Goal: Task Accomplishment & Management: Use online tool/utility

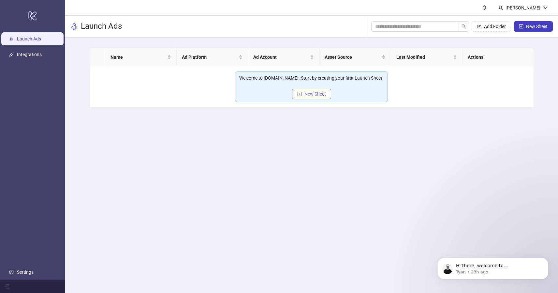
click at [307, 92] on span "New Sheet" at bounding box center [316, 93] width 22 height 5
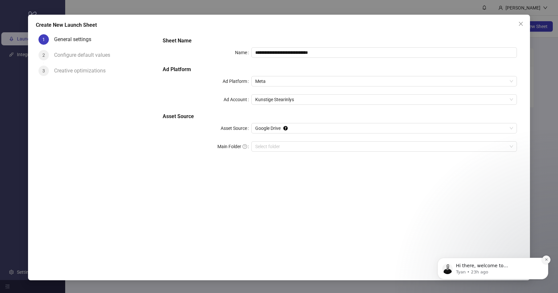
click at [547, 258] on icon "Dismiss notification" at bounding box center [547, 260] width 4 height 4
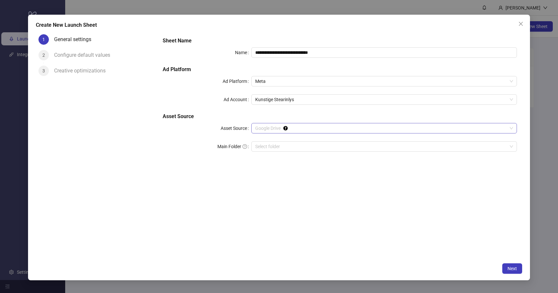
click at [355, 129] on span "Google Drive" at bounding box center [384, 128] width 258 height 10
click at [356, 129] on span "Google Drive" at bounding box center [384, 128] width 258 height 10
click at [338, 151] on div "Select folder" at bounding box center [384, 146] width 266 height 10
click at [519, 21] on button "Close" at bounding box center [521, 24] width 10 height 10
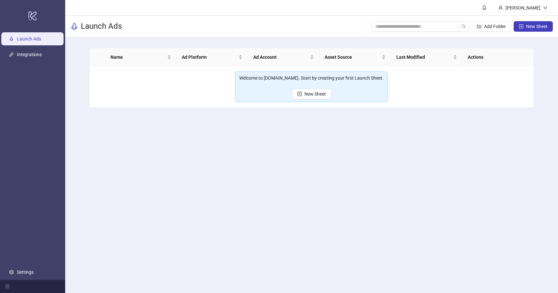
click at [428, 102] on td "Welcome to Kitchn.io. Start by creating your first Launch Sheet. New Sheet" at bounding box center [312, 86] width 445 height 41
click at [5, 291] on div at bounding box center [32, 286] width 65 height 13
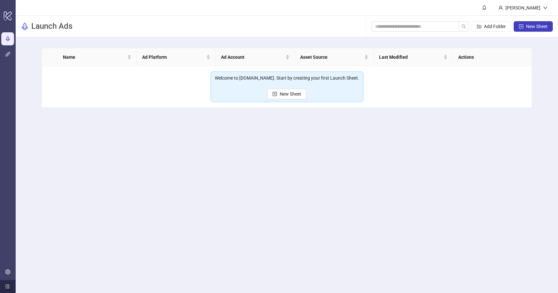
click at [6, 290] on div at bounding box center [8, 286] width 16 height 13
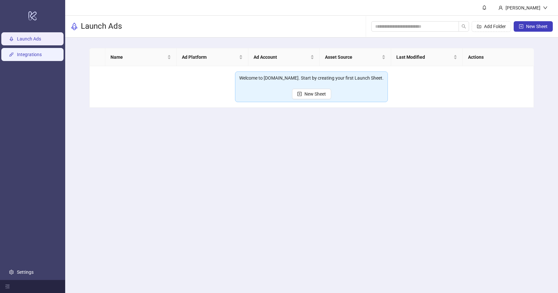
click at [36, 57] on link "Integrations" at bounding box center [29, 54] width 25 height 5
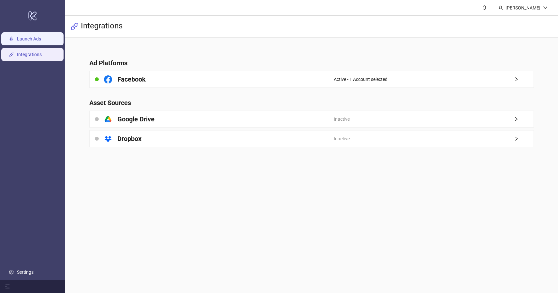
click at [36, 38] on link "Launch Ads" at bounding box center [29, 38] width 24 height 5
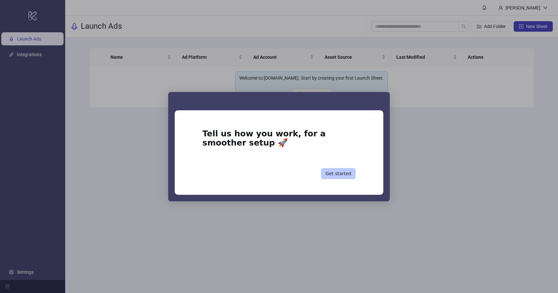
click at [339, 175] on button "Get started" at bounding box center [338, 173] width 35 height 11
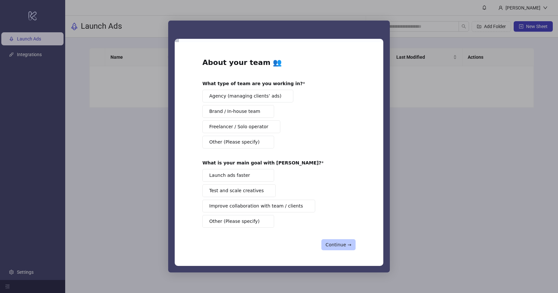
click at [337, 243] on button "Continue →" at bounding box center [339, 244] width 34 height 11
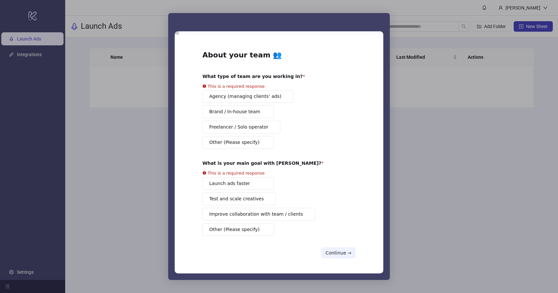
click at [402, 102] on div "Intercom messenger" at bounding box center [279, 146] width 558 height 293
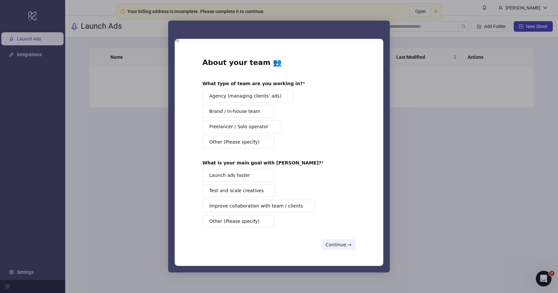
click at [250, 221] on span "Other (Please specify)" at bounding box center [234, 221] width 50 height 7
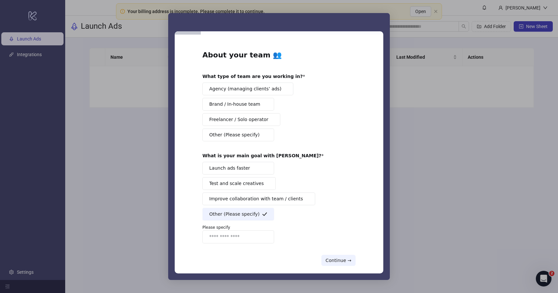
click at [254, 143] on div "About your team 👥 What type of team are you working in? Agency (managing client…" at bounding box center [279, 158] width 153 height 216
click at [256, 139] on button "Other (Please specify)" at bounding box center [239, 135] width 72 height 13
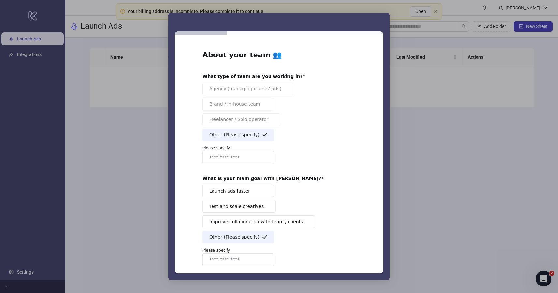
click at [253, 157] on input "Enter response" at bounding box center [239, 157] width 72 height 13
type input "*"
click at [222, 259] on input "Enter response" at bounding box center [239, 259] width 72 height 13
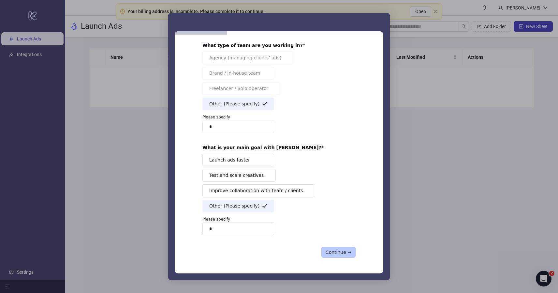
type input "*"
click at [344, 251] on button "Continue →" at bounding box center [339, 252] width 34 height 11
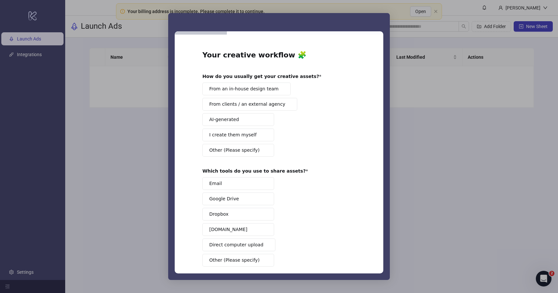
scroll to position [12, 0]
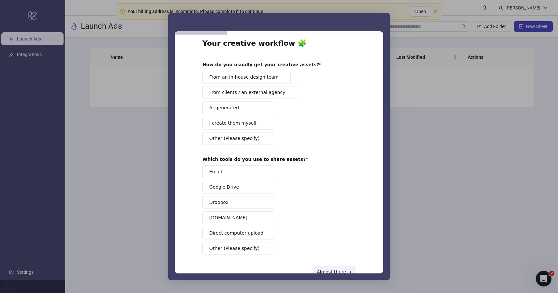
click at [251, 142] on button "Other (Please specify)" at bounding box center [239, 138] width 72 height 13
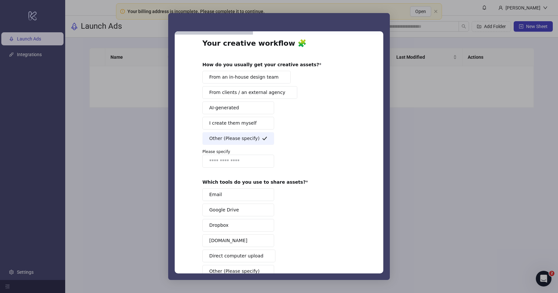
scroll to position [54, 0]
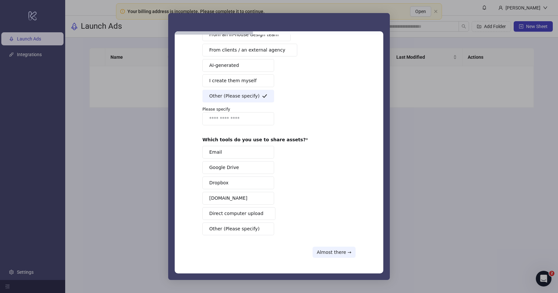
click at [244, 232] on span "Other (Please specify)" at bounding box center [234, 228] width 50 height 7
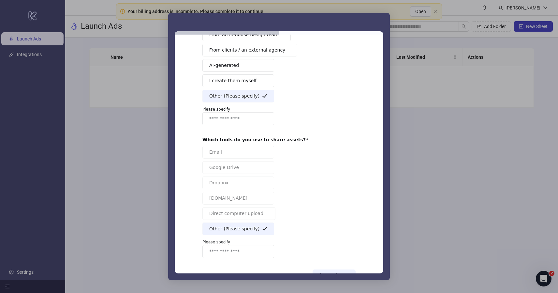
scroll to position [77, 0]
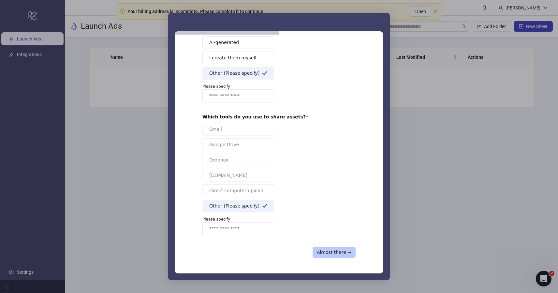
click at [325, 253] on button "Almost there →" at bounding box center [334, 252] width 43 height 11
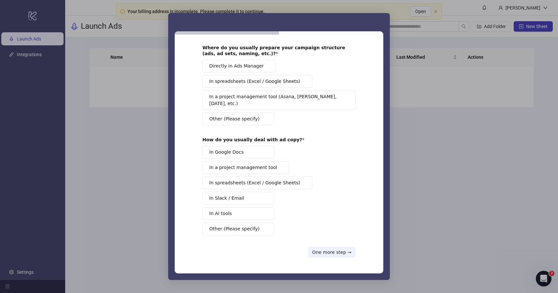
scroll to position [0, 0]
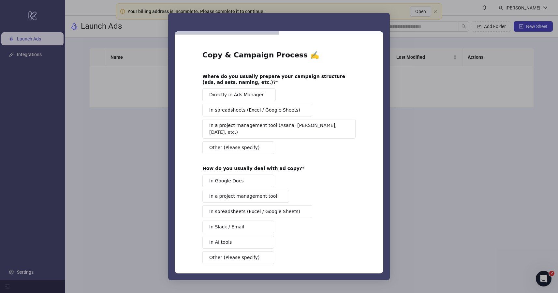
click at [240, 144] on span "Other (Please specify)" at bounding box center [234, 147] width 50 height 7
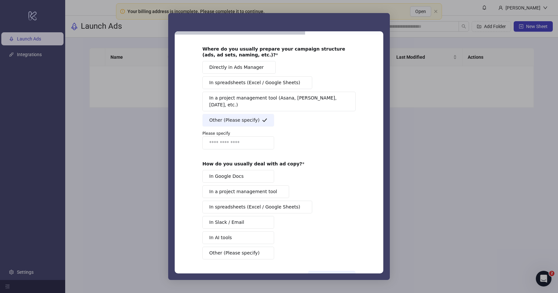
scroll to position [45, 0]
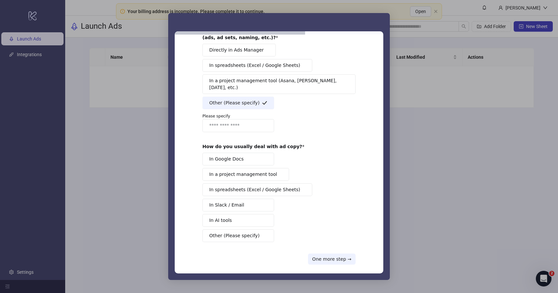
click at [243, 222] on div "In Google Docs In a project management tool In spreadsheets (Excel / Google She…" at bounding box center [279, 197] width 153 height 89
click at [246, 232] on span "Other (Please specify)" at bounding box center [234, 235] width 50 height 7
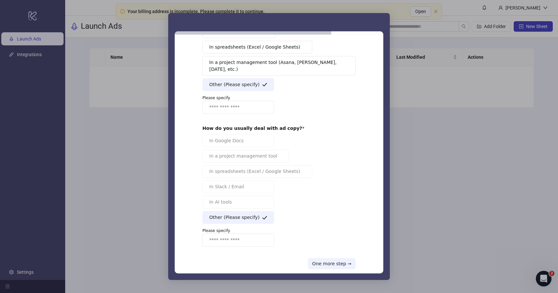
scroll to position [68, 0]
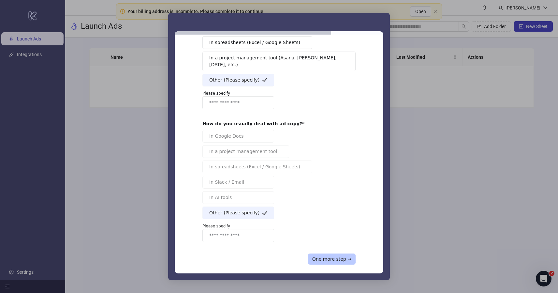
click at [330, 254] on button "One more step →" at bounding box center [332, 258] width 48 height 11
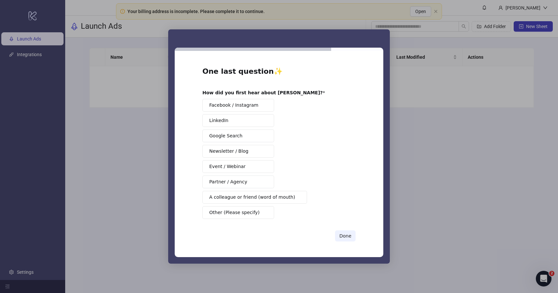
scroll to position [0, 0]
click at [251, 213] on span "Other (Please specify)" at bounding box center [234, 212] width 50 height 7
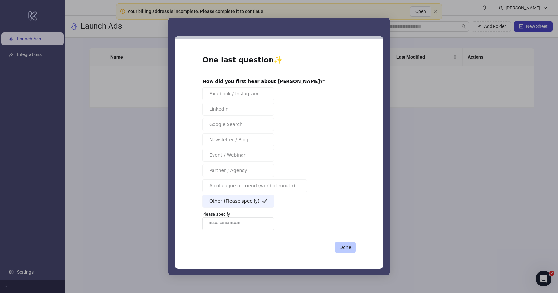
click at [343, 250] on button "Done" at bounding box center [345, 247] width 21 height 11
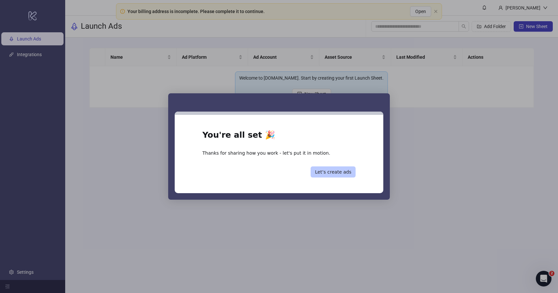
click at [333, 174] on button "Let’s create ads" at bounding box center [333, 171] width 45 height 11
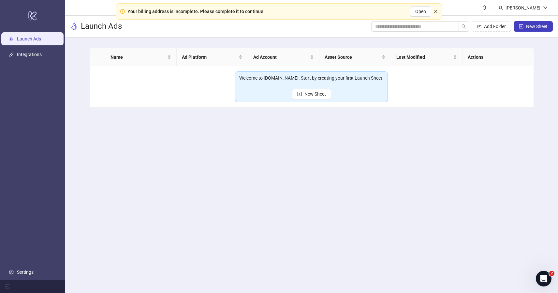
click at [438, 12] on icon "close" at bounding box center [436, 11] width 4 height 4
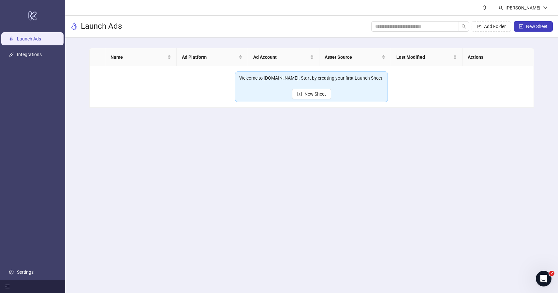
click at [429, 129] on main "[PERSON_NAME] Launch Ads Add Folder New Sheet Name Ad Platform Ad Account Asset…" at bounding box center [311, 146] width 493 height 293
click at [321, 93] on span "New Sheet" at bounding box center [316, 93] width 22 height 5
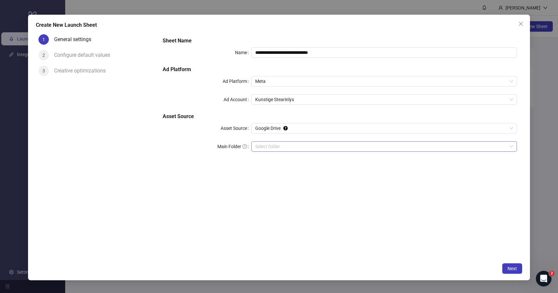
click at [323, 149] on input "Main Folder" at bounding box center [381, 147] width 252 height 10
click at [327, 142] on input "Main Folder" at bounding box center [381, 147] width 252 height 10
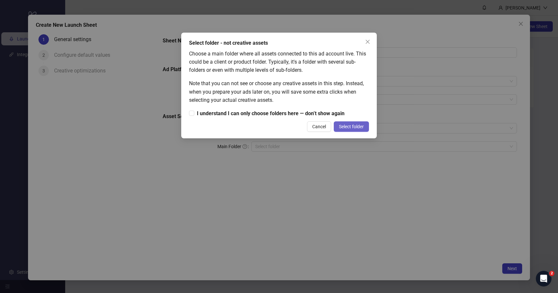
click at [350, 127] on span "Select folder" at bounding box center [351, 126] width 25 height 5
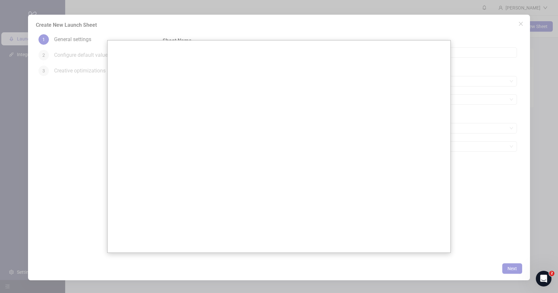
click at [486, 206] on div at bounding box center [279, 146] width 558 height 293
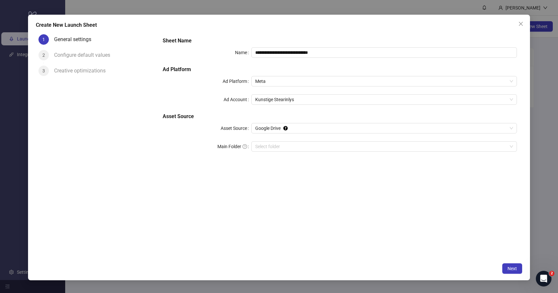
click at [475, 231] on div "**********" at bounding box center [340, 146] width 365 height 228
click at [510, 270] on span "Next" at bounding box center [512, 268] width 9 height 5
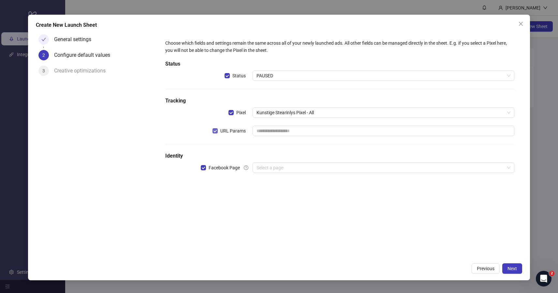
click at [214, 127] on label "URL Params" at bounding box center [231, 130] width 36 height 7
click at [273, 174] on div "Choose which fields and settings remain the same across all of your newly launc…" at bounding box center [340, 110] width 355 height 146
click at [200, 166] on div "Facebook Page" at bounding box center [208, 167] width 87 height 10
click at [512, 271] on button "Next" at bounding box center [513, 268] width 20 height 10
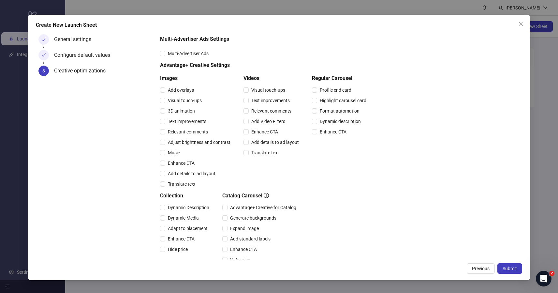
scroll to position [20, 0]
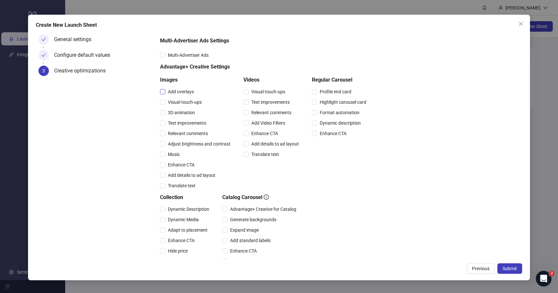
click at [168, 88] on span "Add overlays" at bounding box center [180, 91] width 31 height 7
click at [193, 132] on span "Relevant comments" at bounding box center [187, 133] width 45 height 7
click at [196, 55] on span "Multi-Advertiser Ads" at bounding box center [188, 55] width 46 height 7
click at [236, 217] on span "Generate backgrounds" at bounding box center [254, 219] width 52 height 7
click at [207, 211] on span "Dynamic Description" at bounding box center [188, 208] width 47 height 7
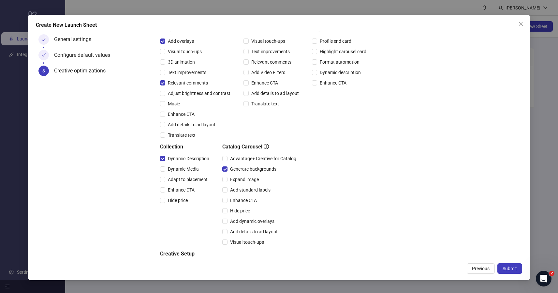
scroll to position [105, 0]
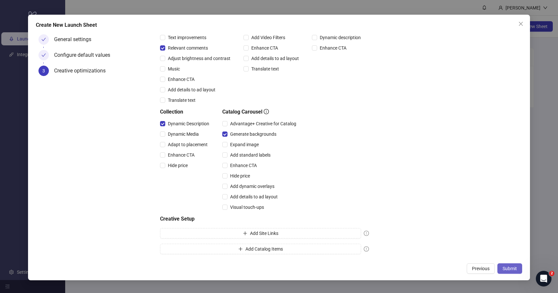
click at [518, 274] on div "Create New Launch Sheet General settings Configure default values 3 Creative op…" at bounding box center [279, 148] width 503 height 266
click at [517, 271] on span "Submit" at bounding box center [510, 268] width 14 height 5
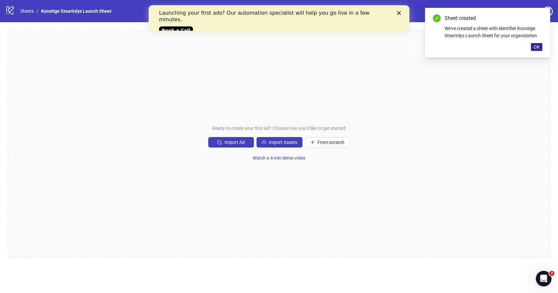
click at [536, 46] on span "OK" at bounding box center [537, 46] width 6 height 5
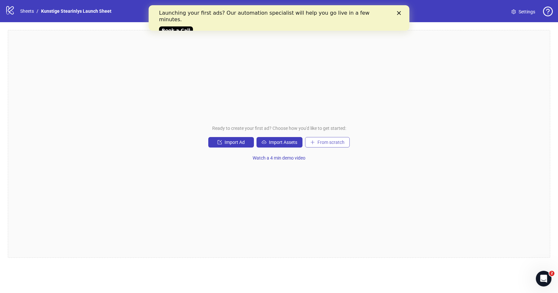
click at [327, 142] on span "From scratch" at bounding box center [331, 142] width 27 height 5
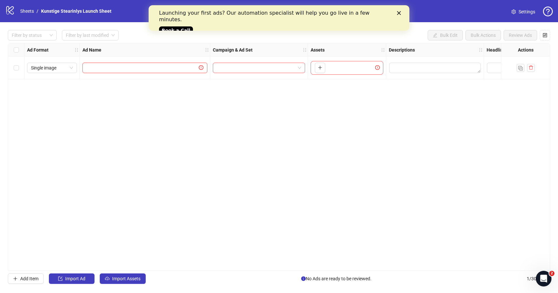
click at [120, 66] on input "text" at bounding box center [141, 67] width 111 height 7
click at [201, 68] on icon "exclamation-circle" at bounding box center [201, 67] width 5 height 5
click at [148, 66] on input "text" at bounding box center [141, 67] width 111 height 7
type input "**"
click at [59, 67] on span "Single image" at bounding box center [52, 68] width 42 height 10
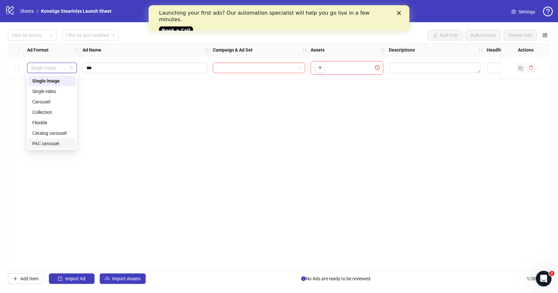
click at [263, 98] on div "Ad Format Ad Name Campaign & Ad Set Assets Descriptions Headlines Primary Texts…" at bounding box center [279, 157] width 543 height 228
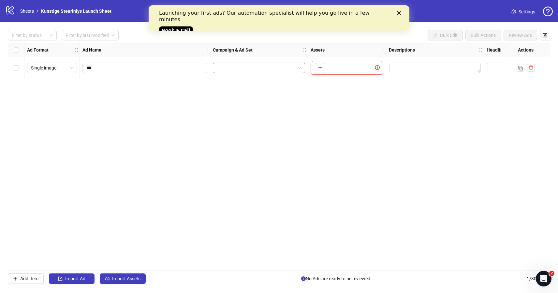
click at [262, 58] on div at bounding box center [259, 67] width 98 height 23
click at [262, 68] on input "search" at bounding box center [256, 68] width 79 height 10
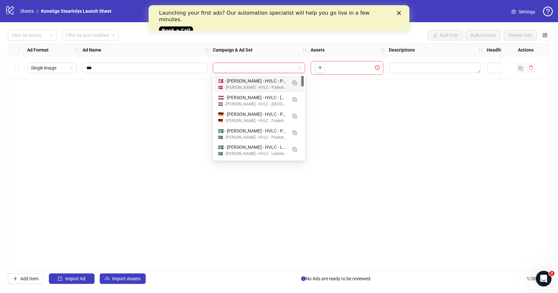
click at [262, 68] on input "search" at bounding box center [256, 68] width 79 height 10
click at [407, 119] on div "Ad Format Ad Name Campaign & Ad Set Assets Descriptions Headlines Primary Texts…" at bounding box center [279, 157] width 543 height 228
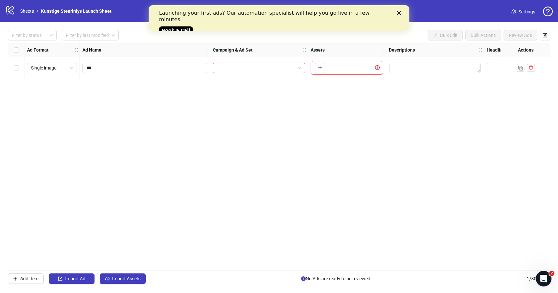
click at [377, 131] on div "Ad Format Ad Name Campaign & Ad Set Assets Descriptions Headlines Primary Texts…" at bounding box center [279, 157] width 543 height 228
click at [319, 67] on icon "plus" at bounding box center [320, 67] width 5 height 5
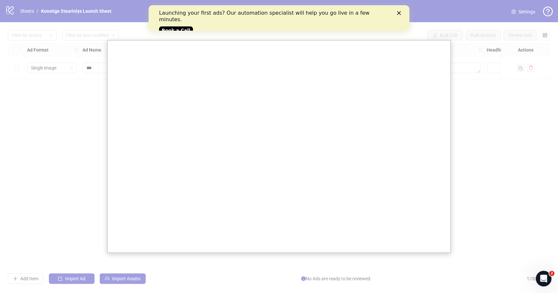
click at [482, 128] on div at bounding box center [279, 146] width 558 height 293
click at [396, 12] on div "Launching your first ads? Our automation specialist will help you go live in a …" at bounding box center [279, 21] width 240 height 27
click at [397, 12] on icon "Close" at bounding box center [399, 13] width 4 height 4
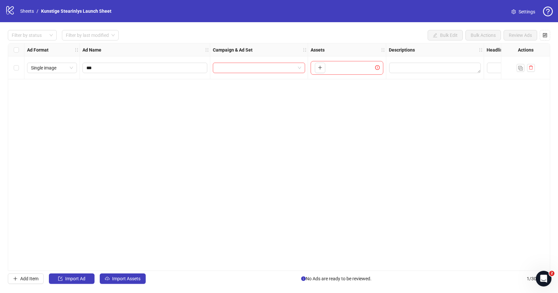
click at [316, 120] on div "Ad Format Ad Name Campaign & Ad Set Assets Descriptions Headlines Primary Texts…" at bounding box center [279, 157] width 543 height 228
click at [281, 81] on div "Ad Format Ad Name Campaign & Ad Set Assets Descriptions Headlines Primary Texts…" at bounding box center [279, 157] width 543 height 228
click at [281, 72] on input "search" at bounding box center [256, 68] width 79 height 10
click at [326, 183] on div "Ad Format Ad Name Campaign & Ad Set Assets Descriptions Headlines Primary Texts…" at bounding box center [279, 157] width 543 height 228
click at [428, 61] on div at bounding box center [436, 67] width 98 height 23
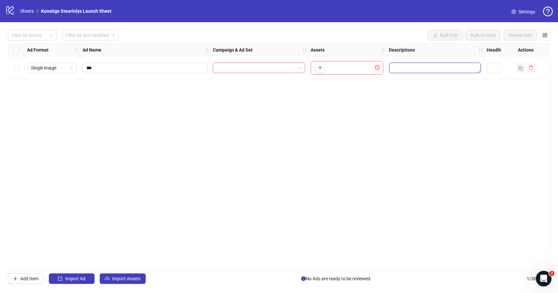
click at [424, 69] on textarea "Edit values" at bounding box center [435, 68] width 92 height 10
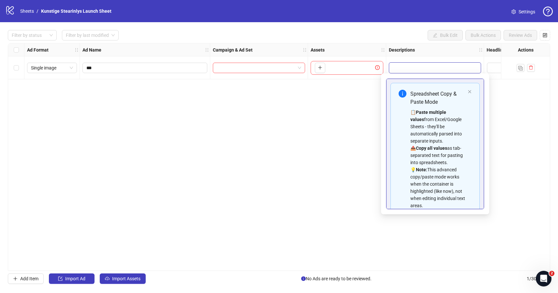
scroll to position [0, 8]
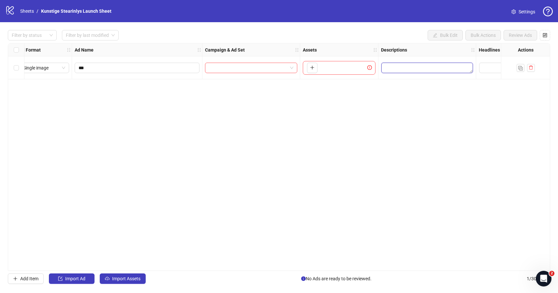
click at [420, 70] on textarea "Edit values" at bounding box center [428, 68] width 92 height 10
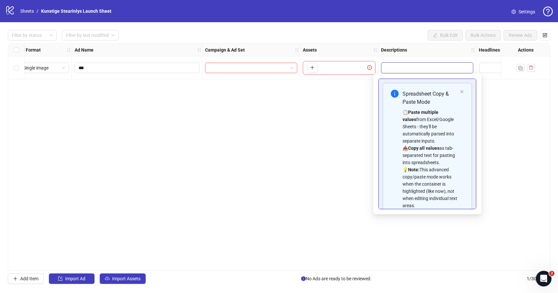
click at [421, 70] on textarea "Edit values" at bounding box center [428, 68] width 92 height 10
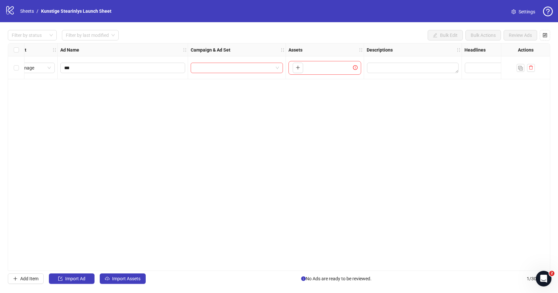
scroll to position [0, 0]
click at [383, 115] on div "Ad Format Ad Name Campaign & Ad Set Assets Descriptions Headlines Primary Texts…" at bounding box center [279, 157] width 543 height 228
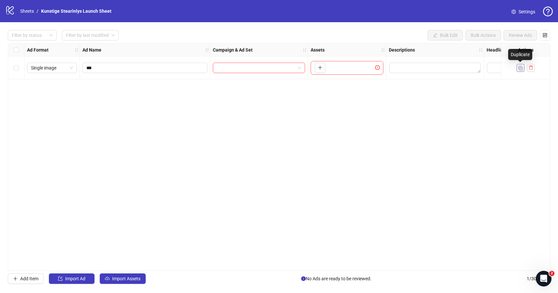
click at [520, 67] on img "button" at bounding box center [521, 68] width 5 height 5
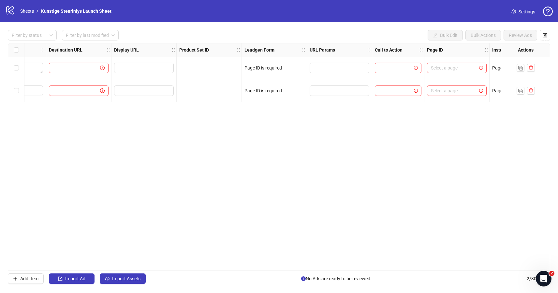
scroll to position [0, 720]
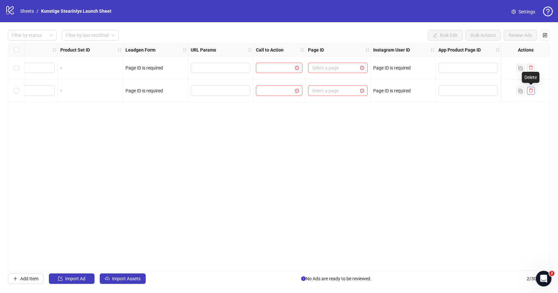
click at [534, 89] on button "button" at bounding box center [531, 91] width 8 height 8
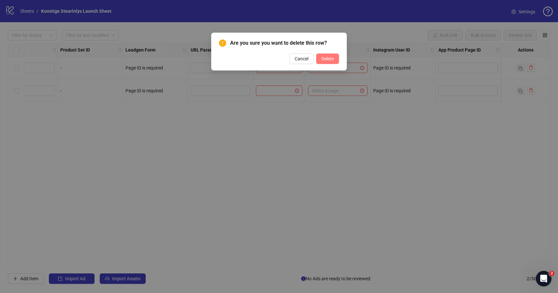
click at [326, 58] on span "Delete" at bounding box center [328, 58] width 12 height 5
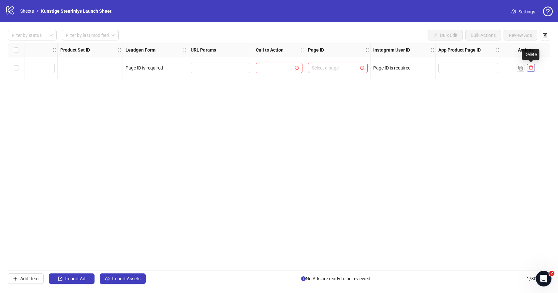
click at [530, 68] on icon "delete" at bounding box center [531, 68] width 4 height 4
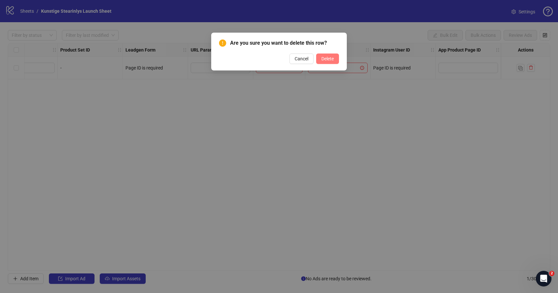
click at [322, 59] on span "Delete" at bounding box center [328, 58] width 12 height 5
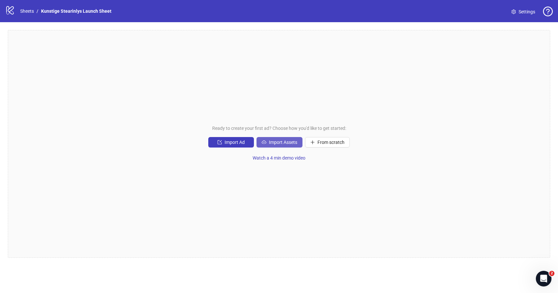
click at [274, 141] on span "Import Assets" at bounding box center [283, 142] width 28 height 5
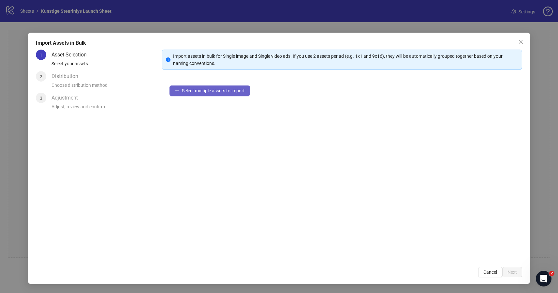
click at [213, 93] on span "Select multiple assets to import" at bounding box center [213, 90] width 63 height 5
